Goal: Task Accomplishment & Management: Manage account settings

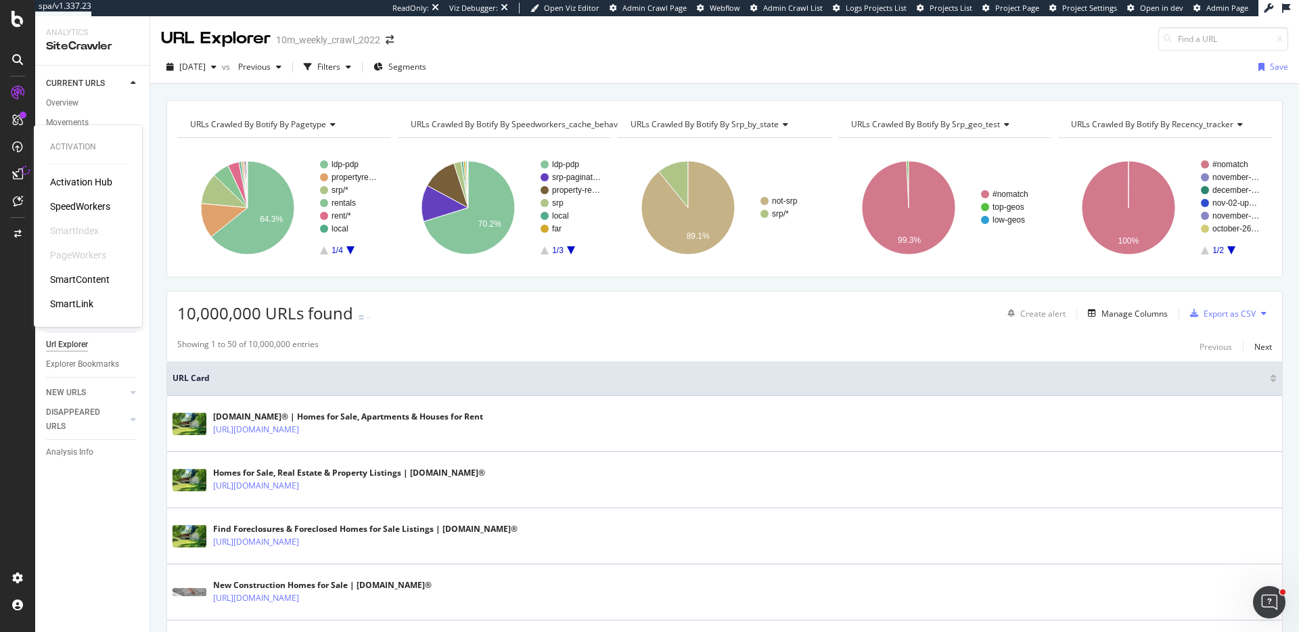
click at [85, 208] on div "SpeedWorkers" at bounding box center [80, 207] width 60 height 14
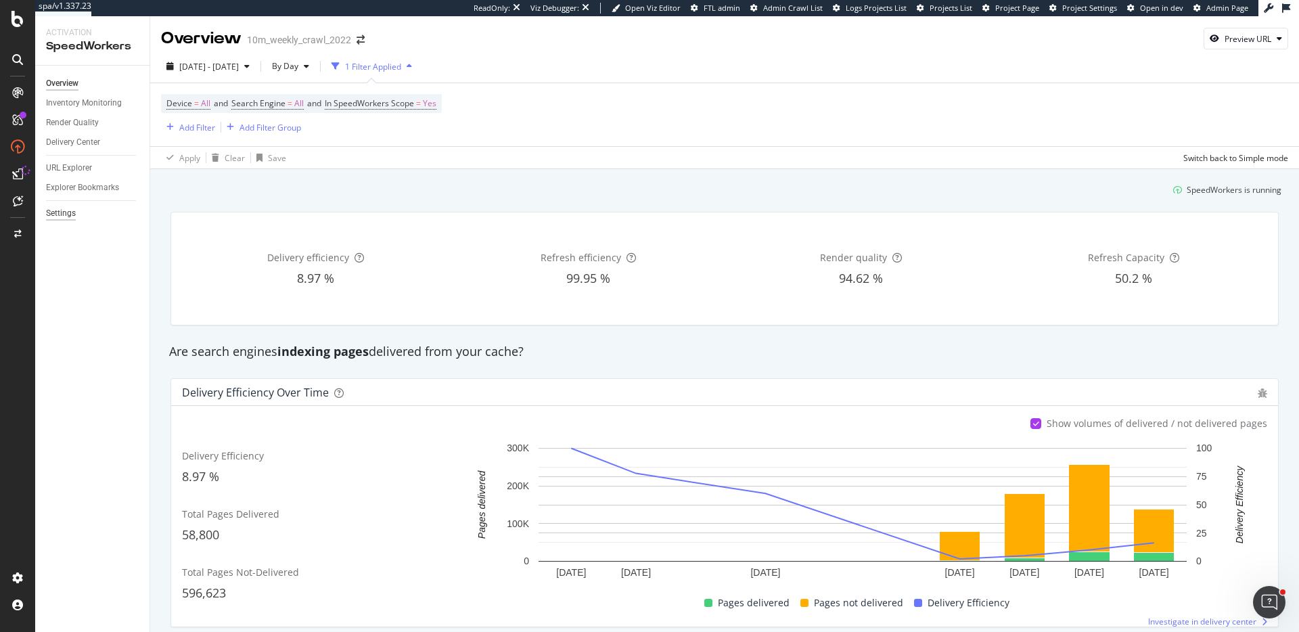
click at [47, 211] on div "Settings" at bounding box center [61, 213] width 30 height 14
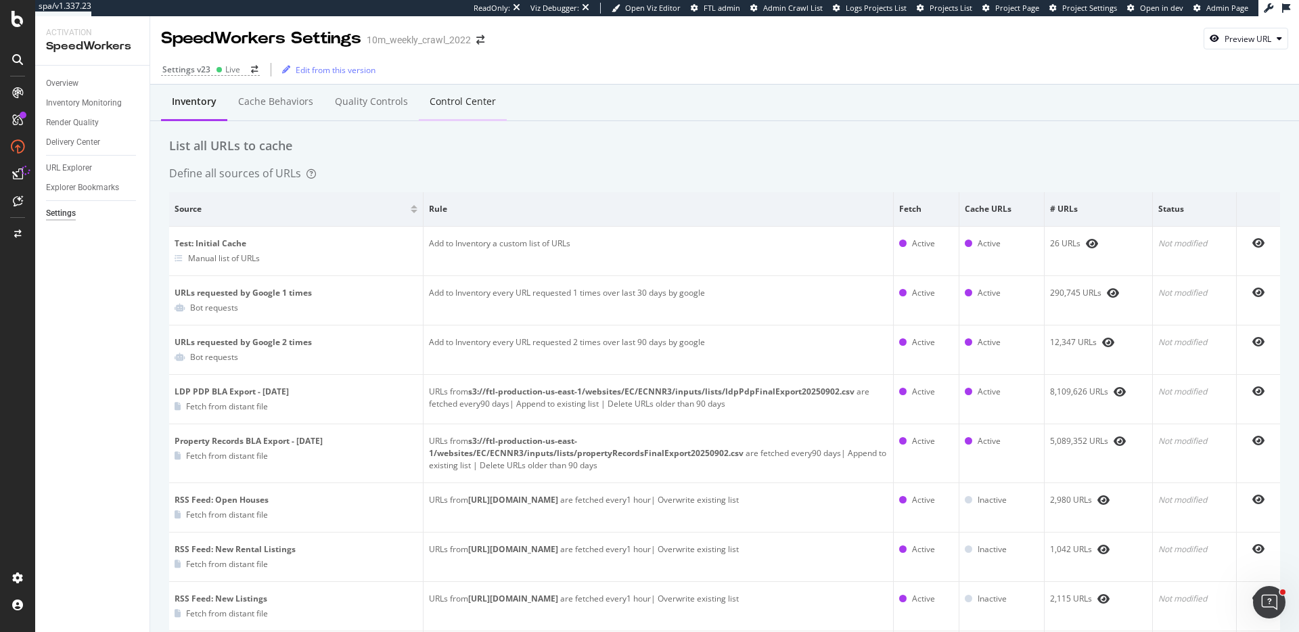
click at [480, 109] on div "Control Center" at bounding box center [463, 102] width 88 height 37
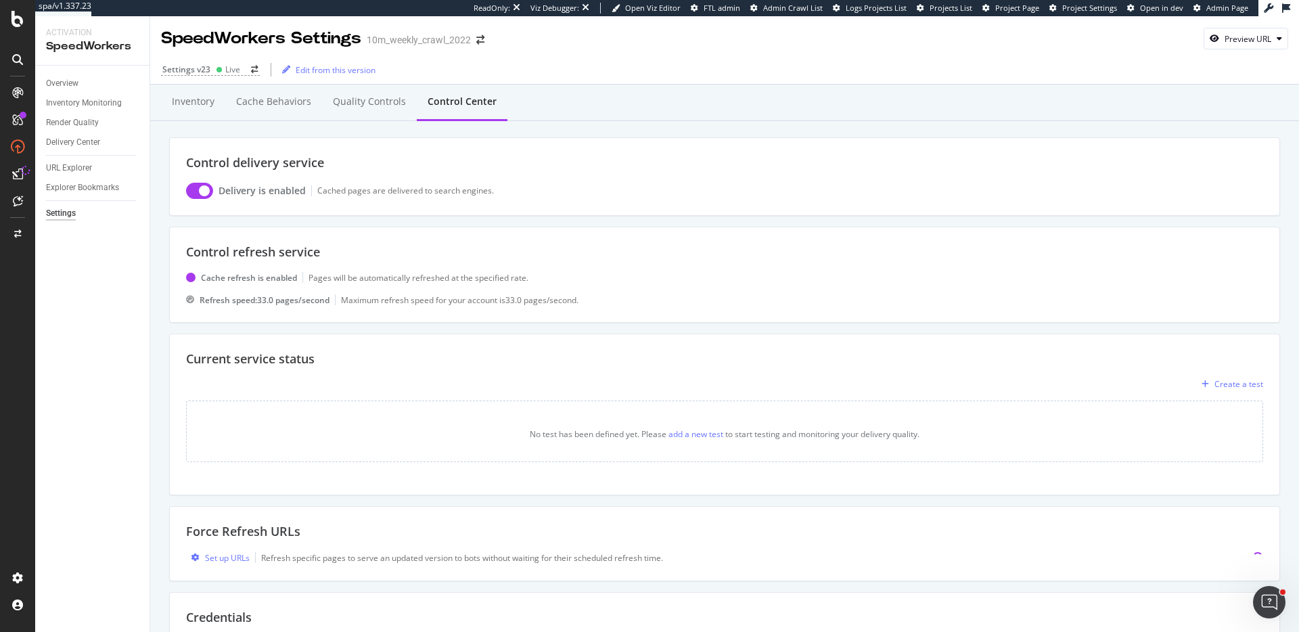
scroll to position [28, 0]
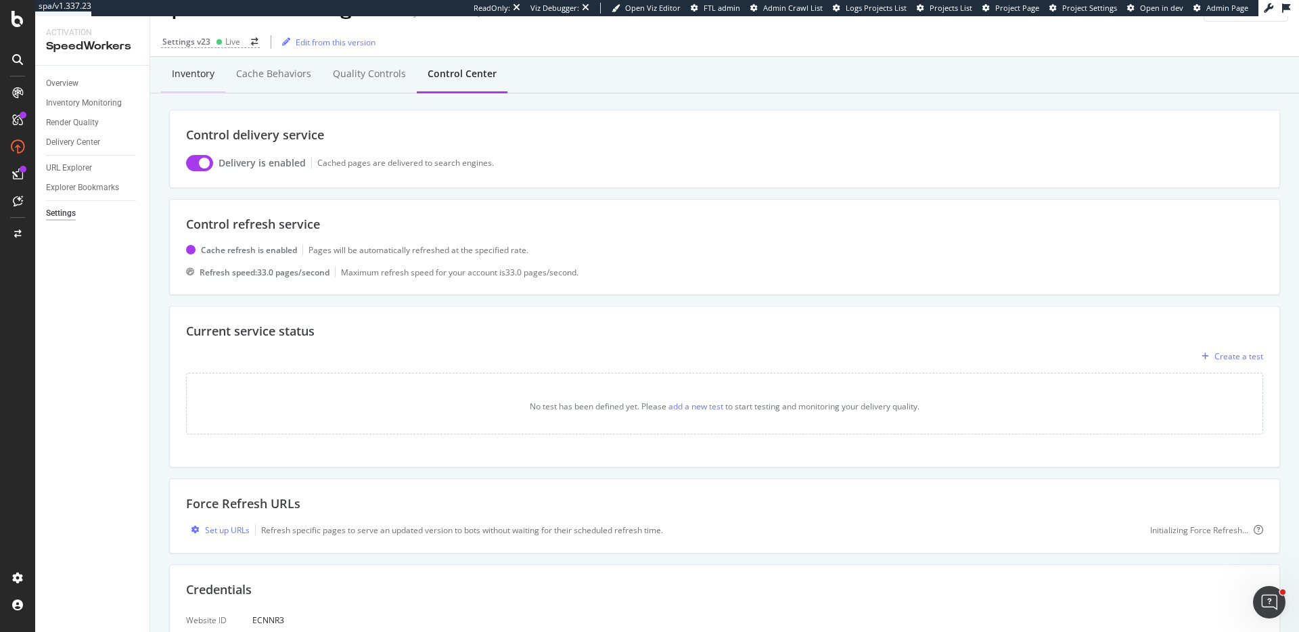
click at [206, 78] on div "Inventory" at bounding box center [193, 74] width 43 height 14
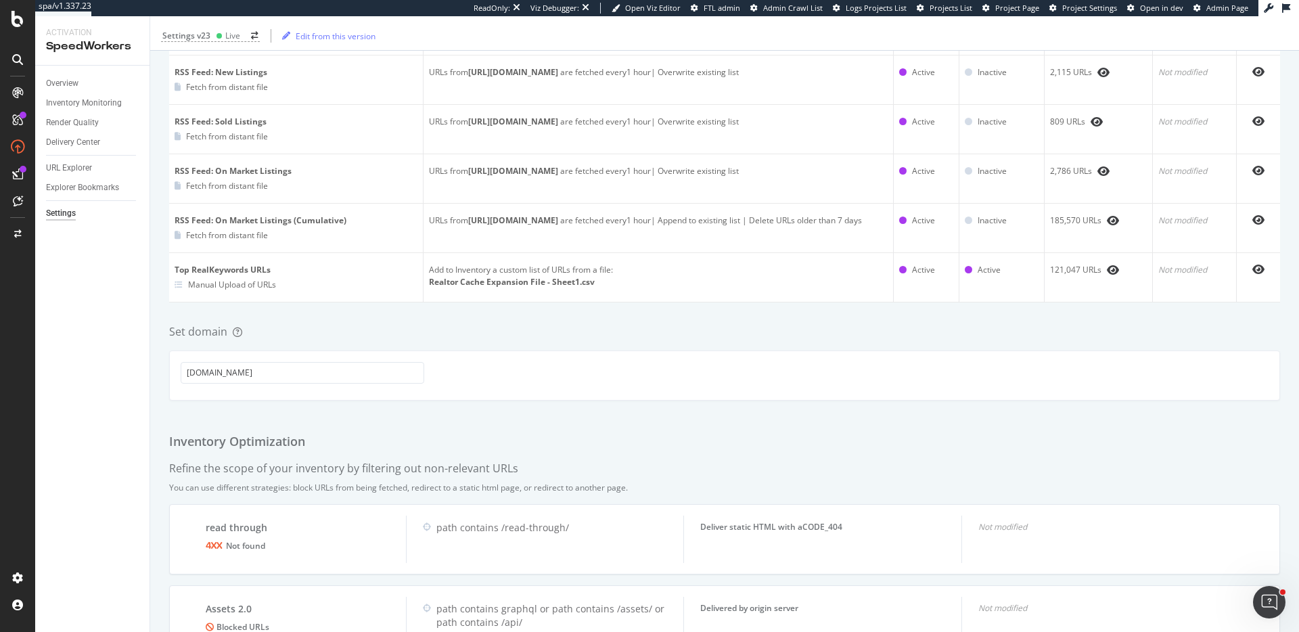
scroll to position [677, 0]
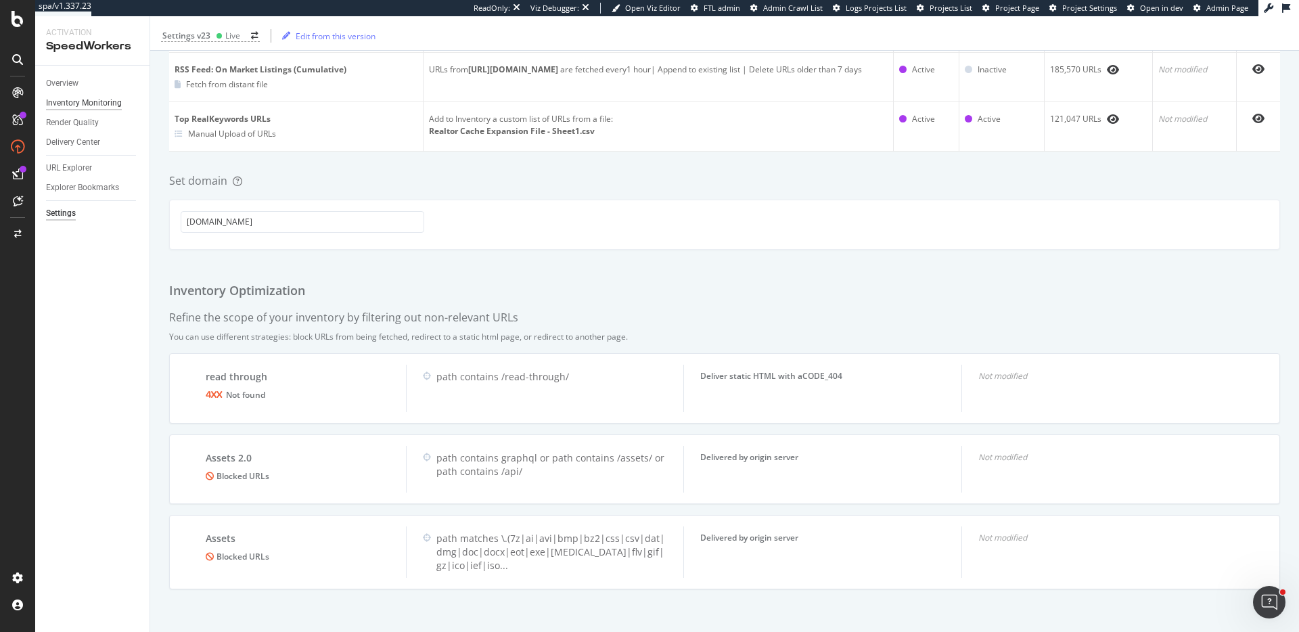
click at [91, 101] on div "Inventory Monitoring" at bounding box center [84, 103] width 76 height 14
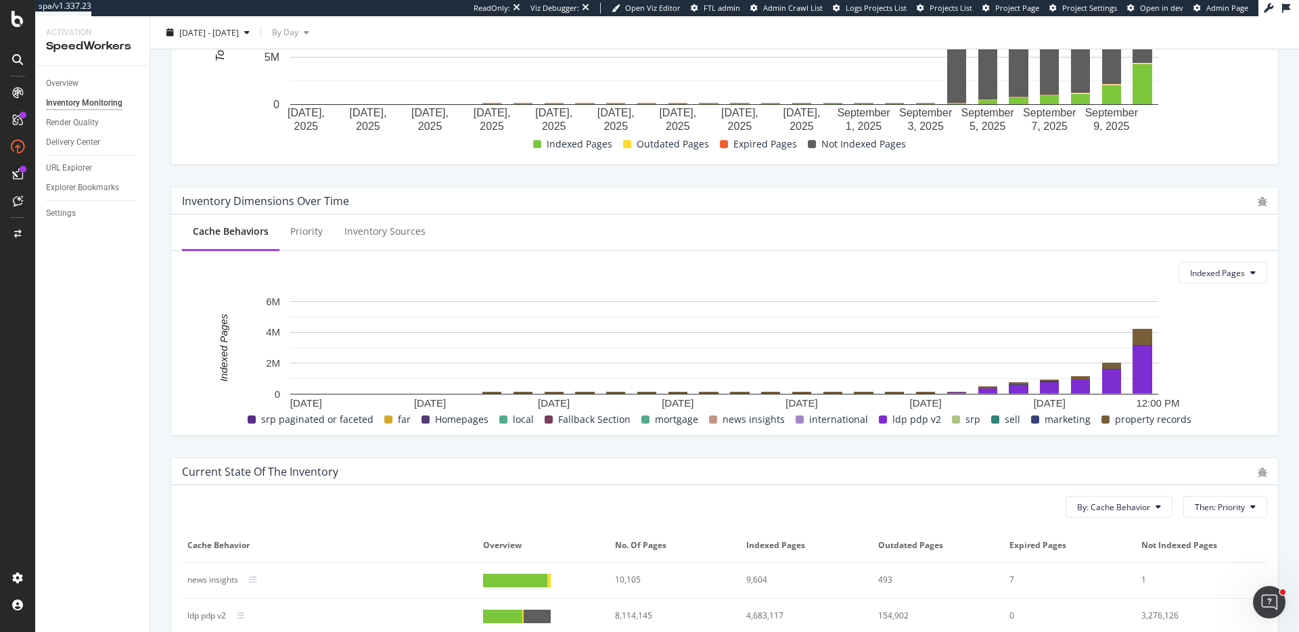
scroll to position [351, 0]
